Goal: Task Accomplishment & Management: Use online tool/utility

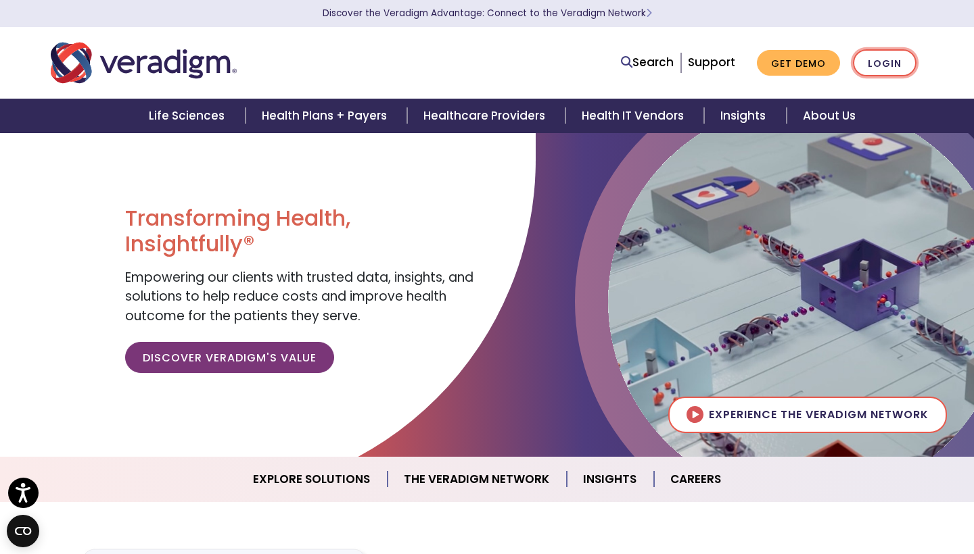
click at [882, 55] on link "Login" at bounding box center [885, 63] width 64 height 28
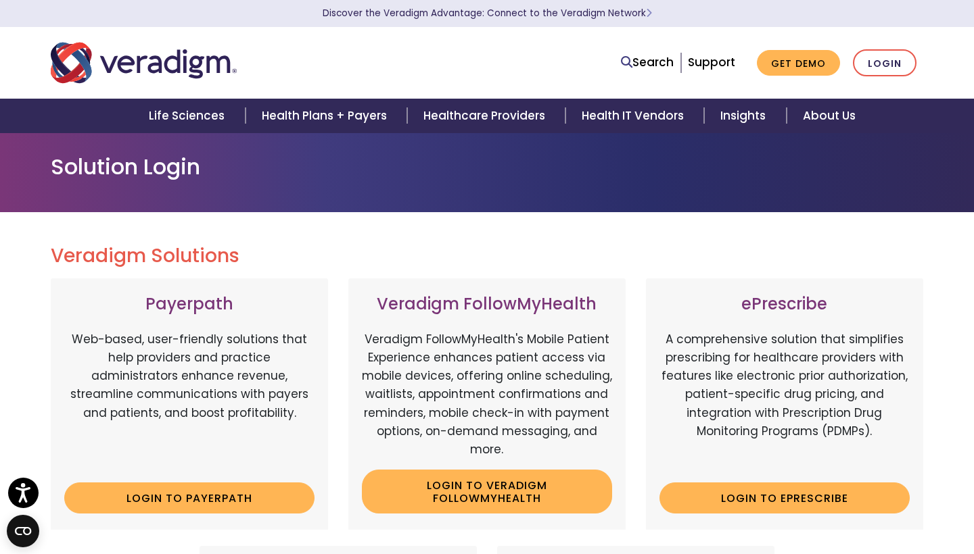
click at [949, 54] on nav "Search Support Get Demo Login" at bounding box center [487, 63] width 974 height 72
click at [843, 475] on div "ePrescribe A comprehensive solution that simplifies prescribing for healthcare …" at bounding box center [784, 405] width 277 height 252
click at [880, 57] on link "Login" at bounding box center [885, 63] width 64 height 28
click at [715, 486] on link "Login to ePrescribe" at bounding box center [784, 498] width 250 height 31
